Goal: Navigation & Orientation: Find specific page/section

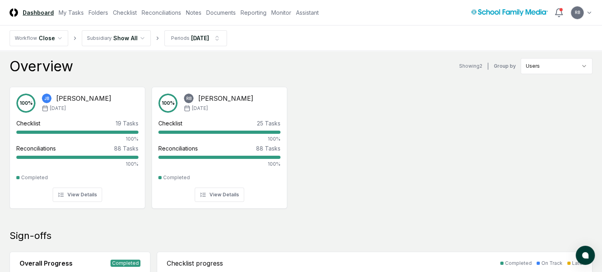
scroll to position [2, 0]
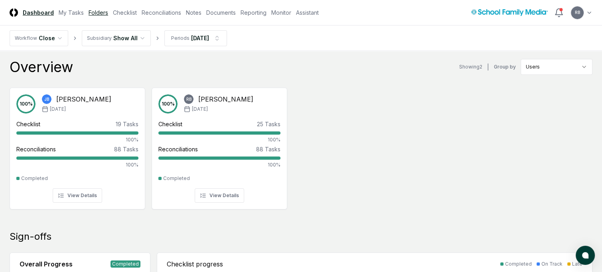
click at [100, 14] on link "Folders" at bounding box center [99, 12] width 20 height 8
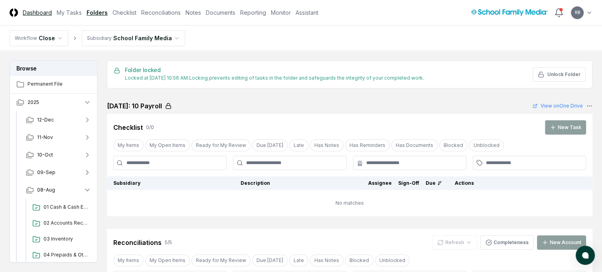
click at [36, 13] on link "Dashboard" at bounding box center [37, 12] width 29 height 8
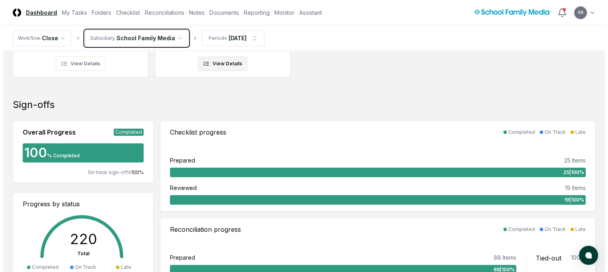
scroll to position [120, 0]
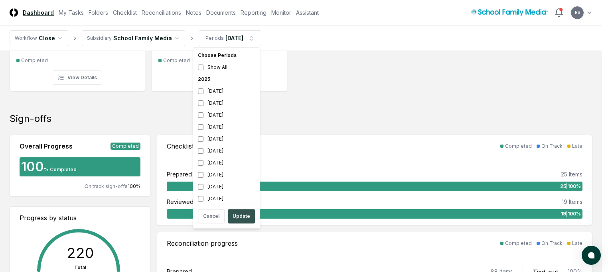
click at [242, 215] on button "Update" at bounding box center [241, 216] width 27 height 14
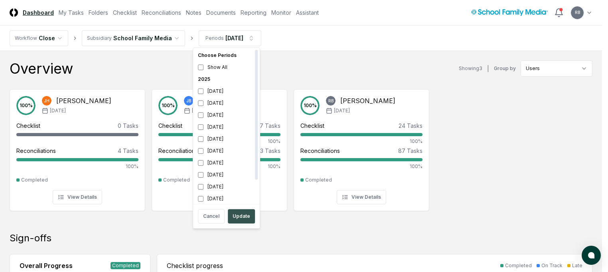
click at [236, 215] on button "Update" at bounding box center [241, 216] width 27 height 14
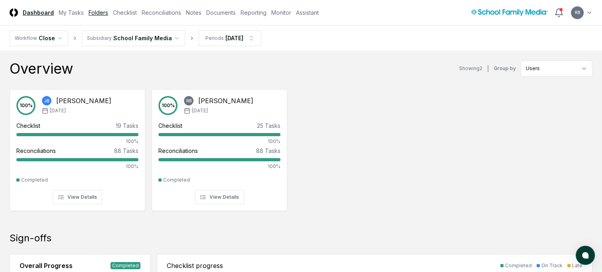
click at [97, 11] on link "Folders" at bounding box center [99, 12] width 20 height 8
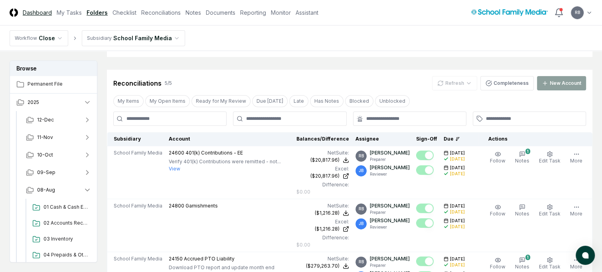
click at [28, 11] on link "Dashboard" at bounding box center [37, 12] width 29 height 8
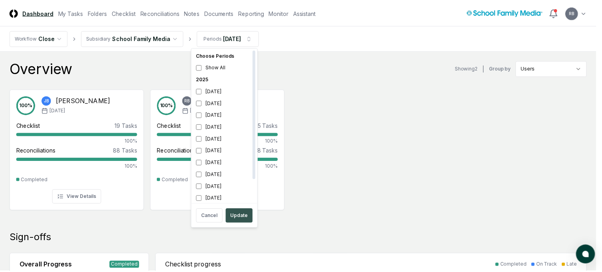
scroll to position [2, 0]
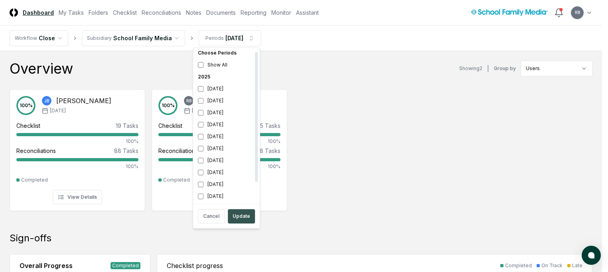
click at [244, 214] on button "Update" at bounding box center [241, 216] width 27 height 14
